Goal: Book appointment/travel/reservation

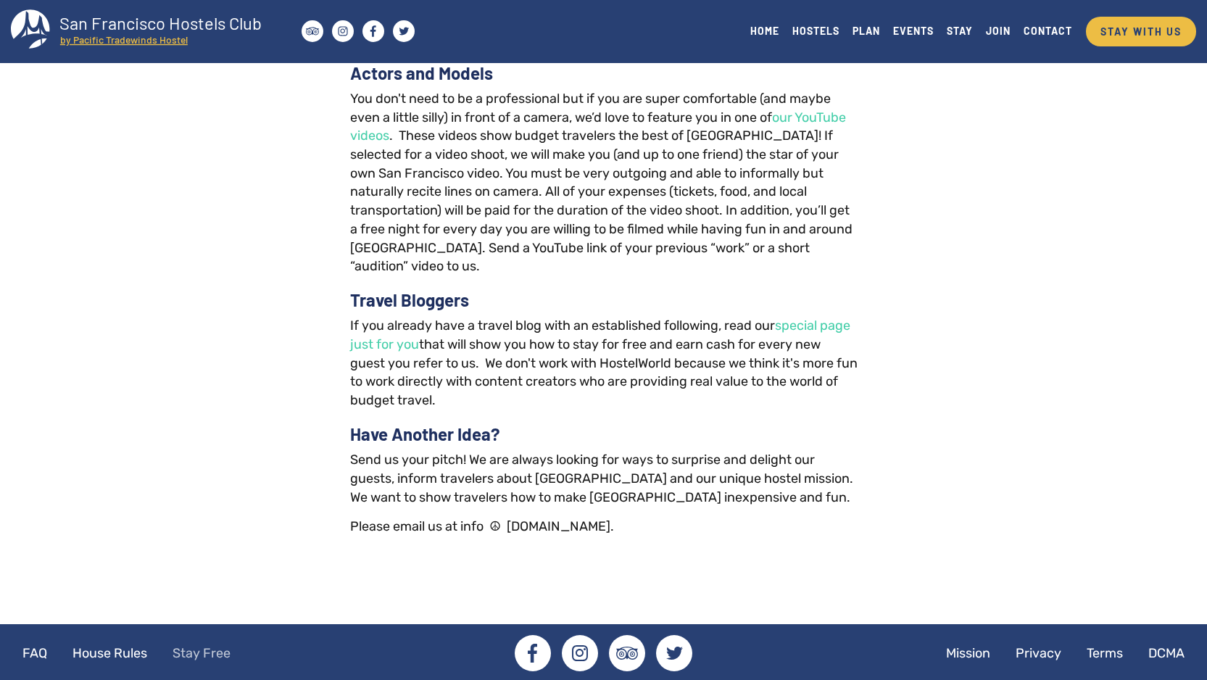
scroll to position [2055, 0]
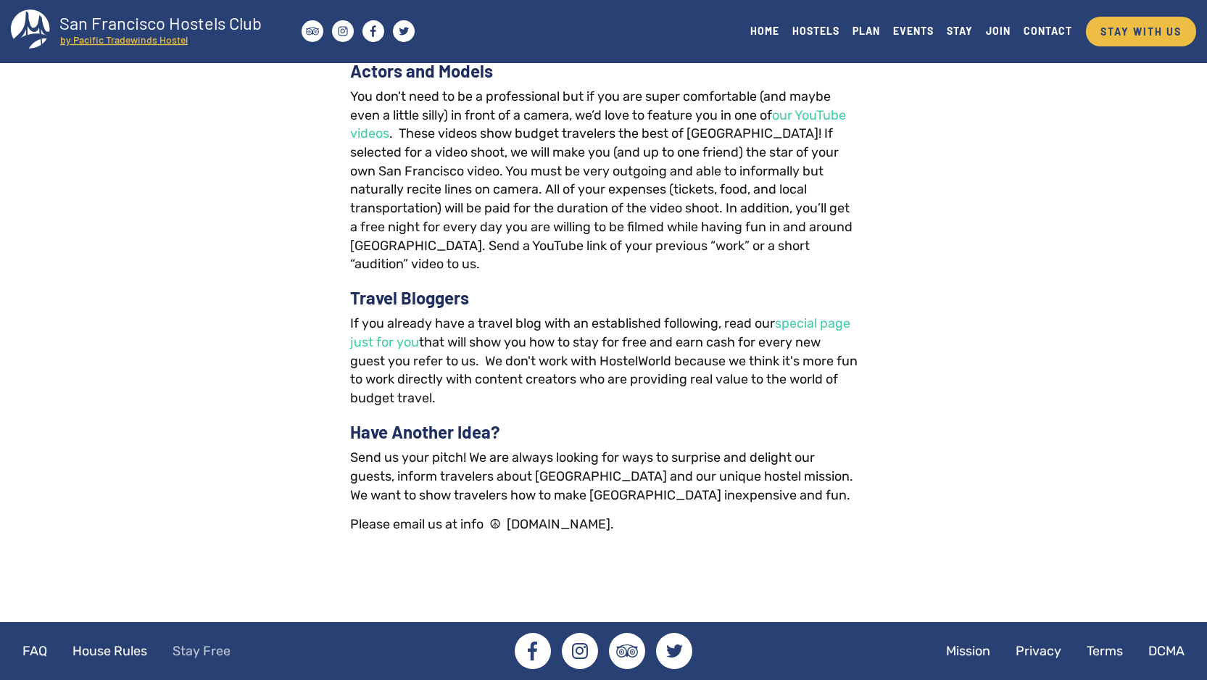
click at [225, 652] on link "Stay Free" at bounding box center [201, 651] width 81 height 36
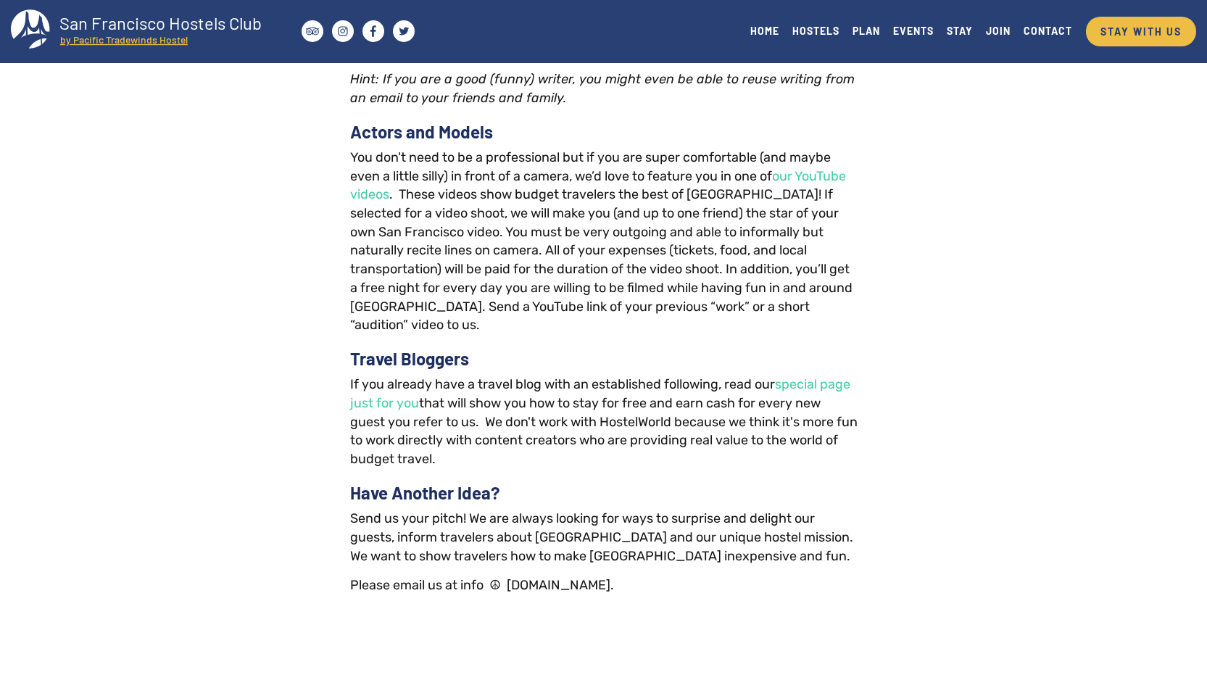
scroll to position [2055, 0]
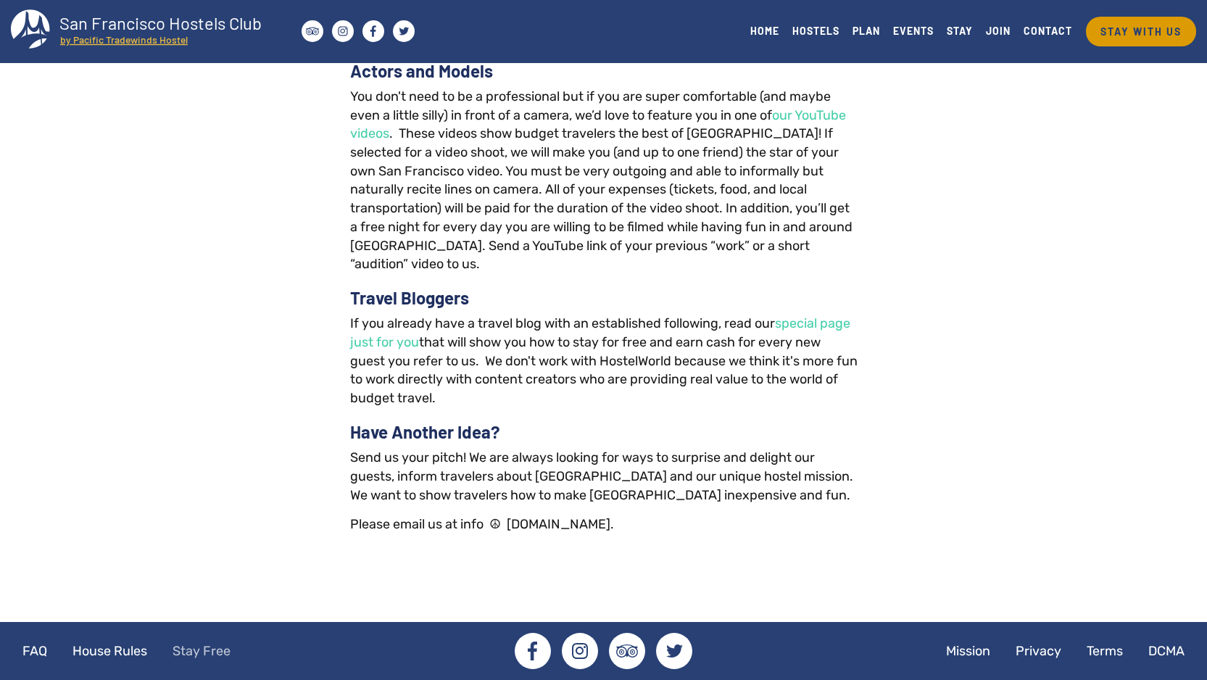
click at [1118, 36] on link "STAY WITH US" at bounding box center [1141, 32] width 110 height 30
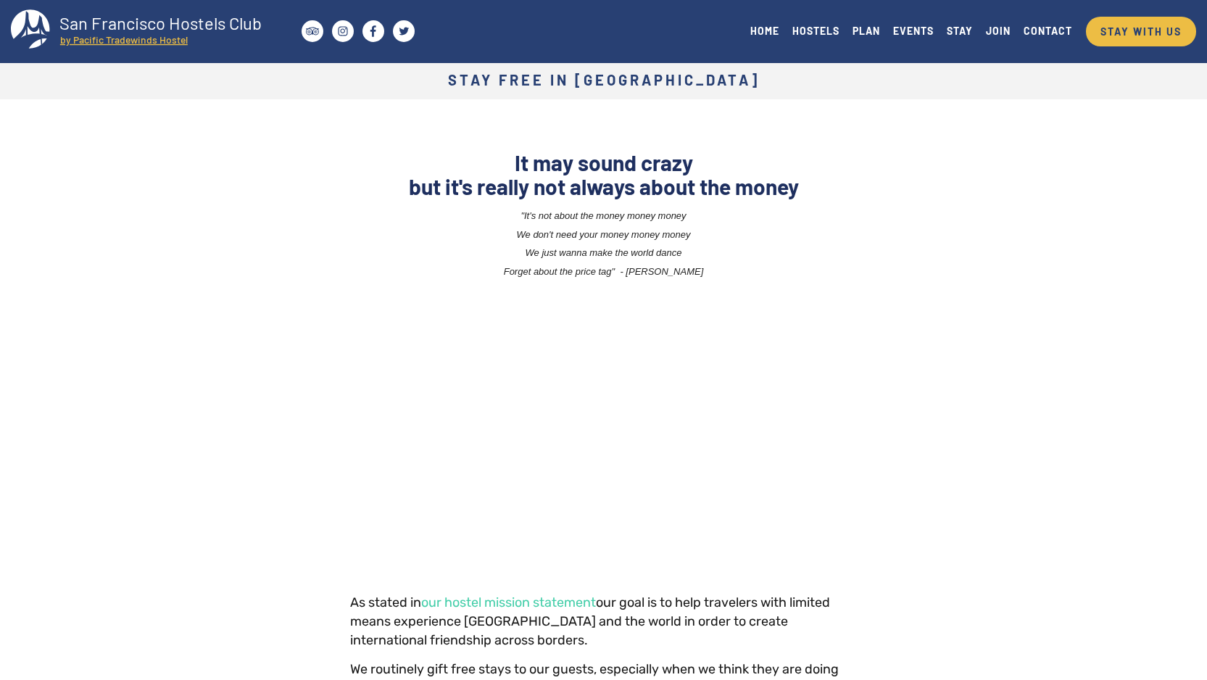
scroll to position [3, 0]
